Goal: Task Accomplishment & Management: Use online tool/utility

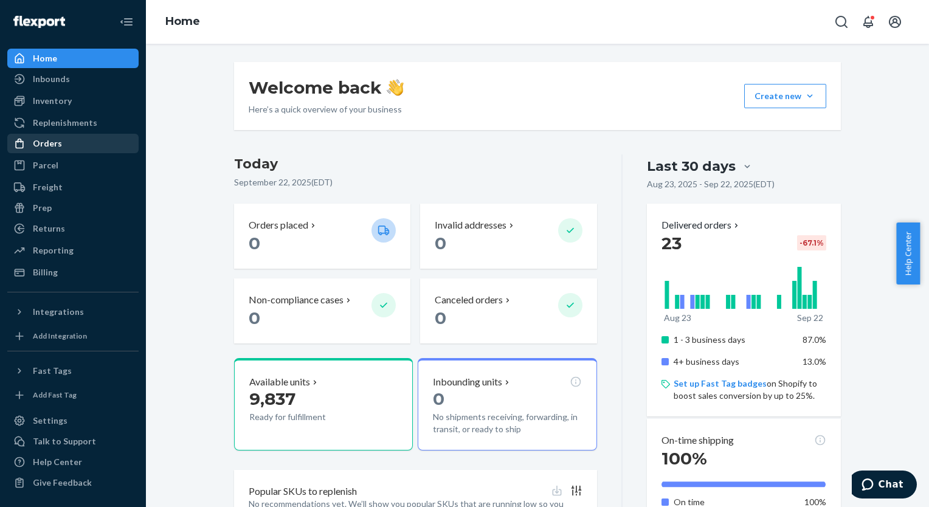
click at [56, 149] on div "Orders" at bounding box center [47, 143] width 29 height 12
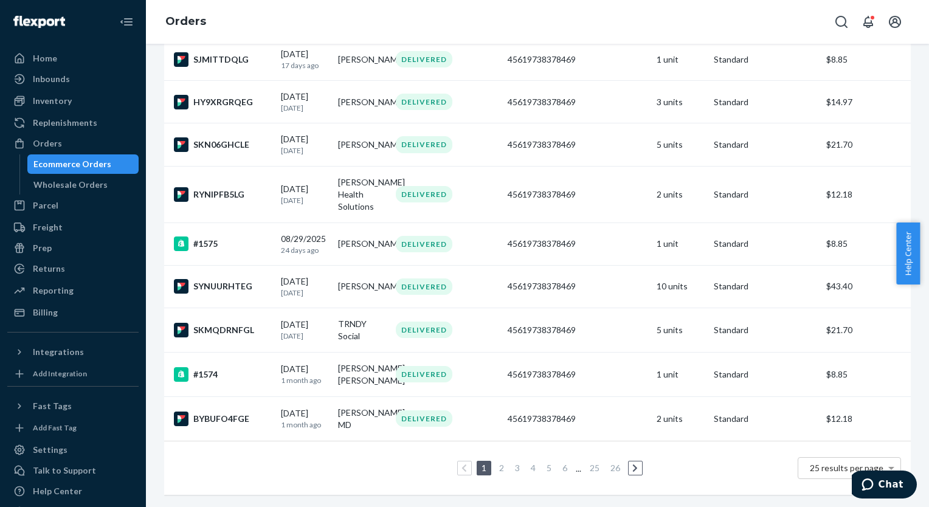
scroll to position [882, 0]
click at [637, 461] on li at bounding box center [635, 468] width 15 height 15
click at [632, 464] on icon at bounding box center [634, 468] width 5 height 9
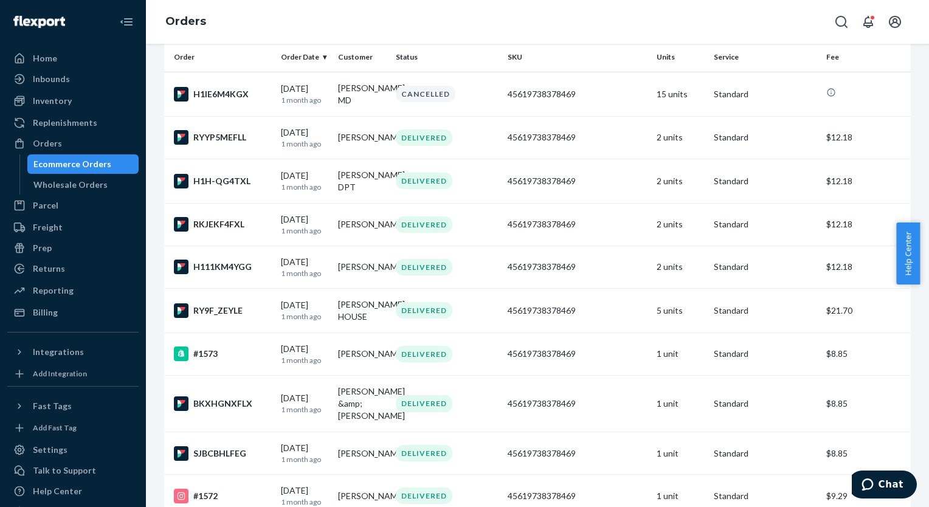
scroll to position [119, 0]
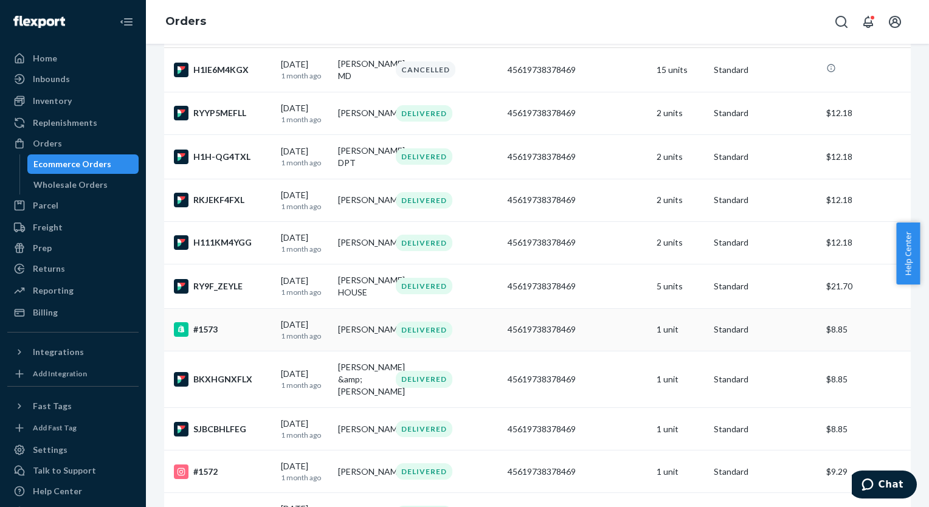
click at [358, 351] on td "[PERSON_NAME]" at bounding box center [361, 329] width 57 height 43
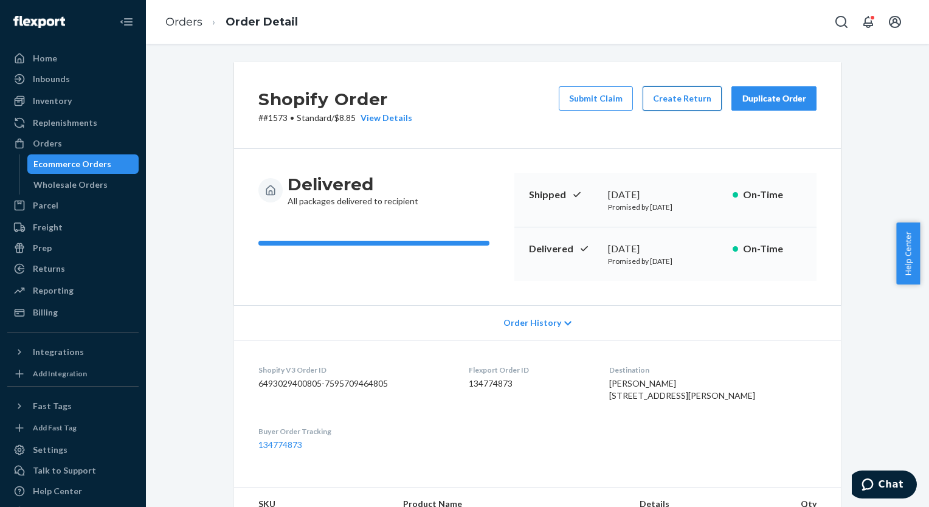
click at [673, 101] on button "Create Return" at bounding box center [682, 98] width 79 height 24
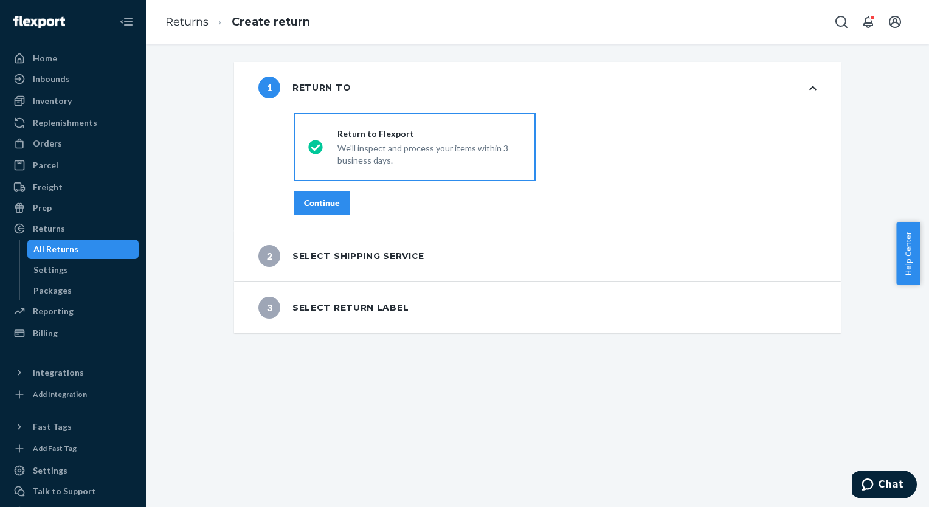
click at [315, 205] on div "Continue" at bounding box center [322, 203] width 36 height 12
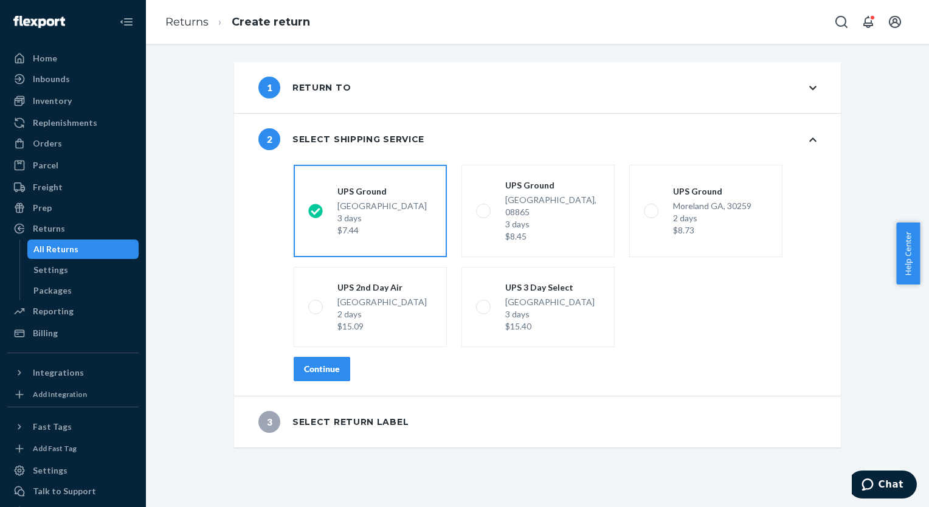
click at [320, 363] on div "Continue" at bounding box center [322, 369] width 36 height 12
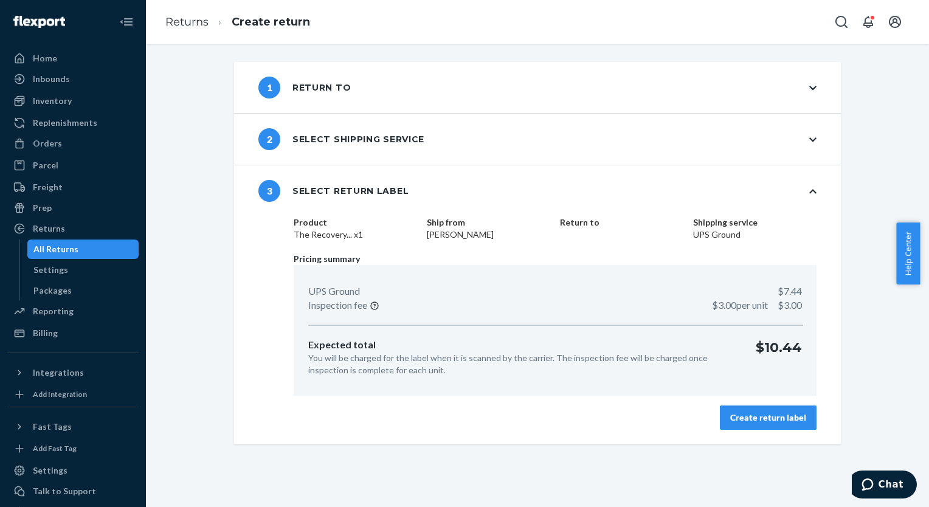
click at [749, 416] on div "Create return label" at bounding box center [768, 418] width 76 height 12
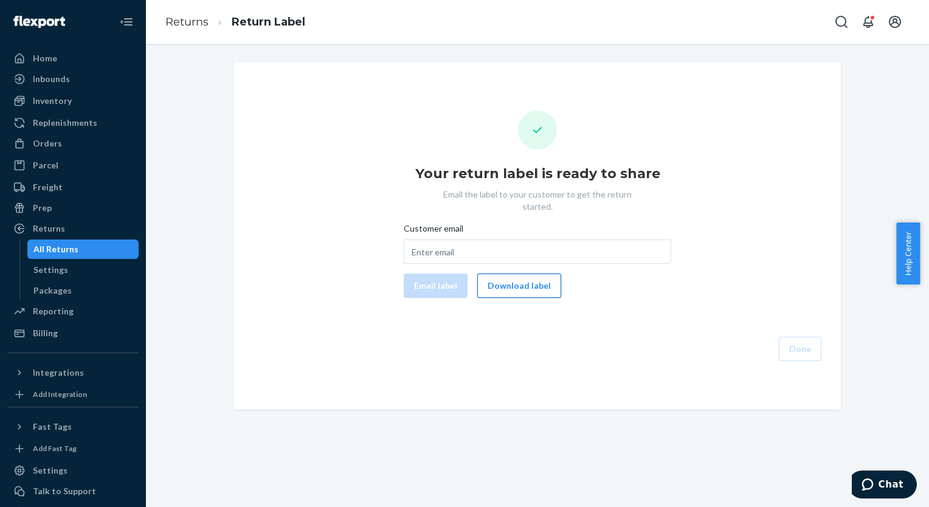
click at [521, 274] on button "Download label" at bounding box center [519, 286] width 84 height 24
